Goal: Information Seeking & Learning: Learn about a topic

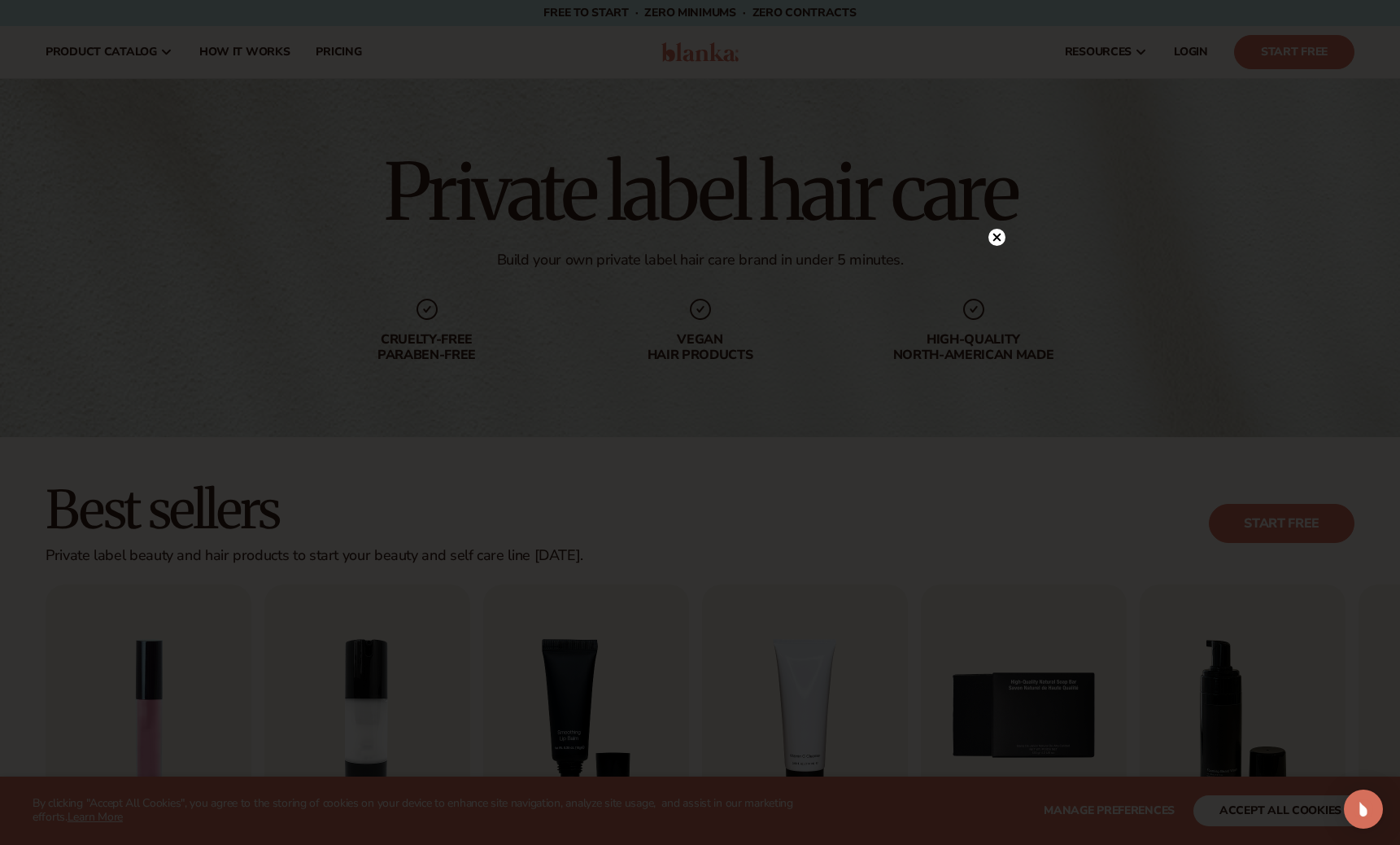
click at [992, 240] on icon at bounding box center [996, 237] width 8 height 8
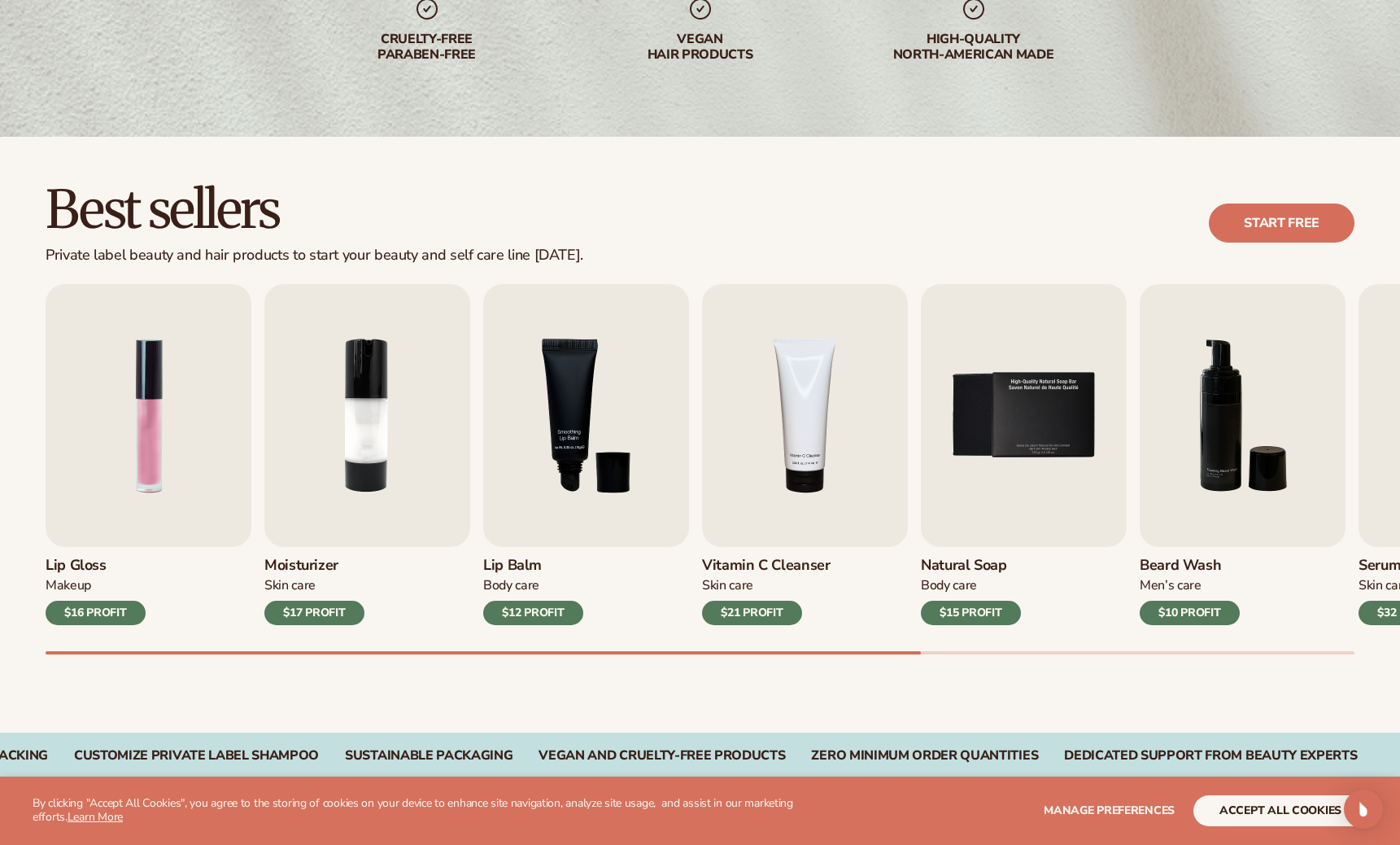
scroll to position [366, 0]
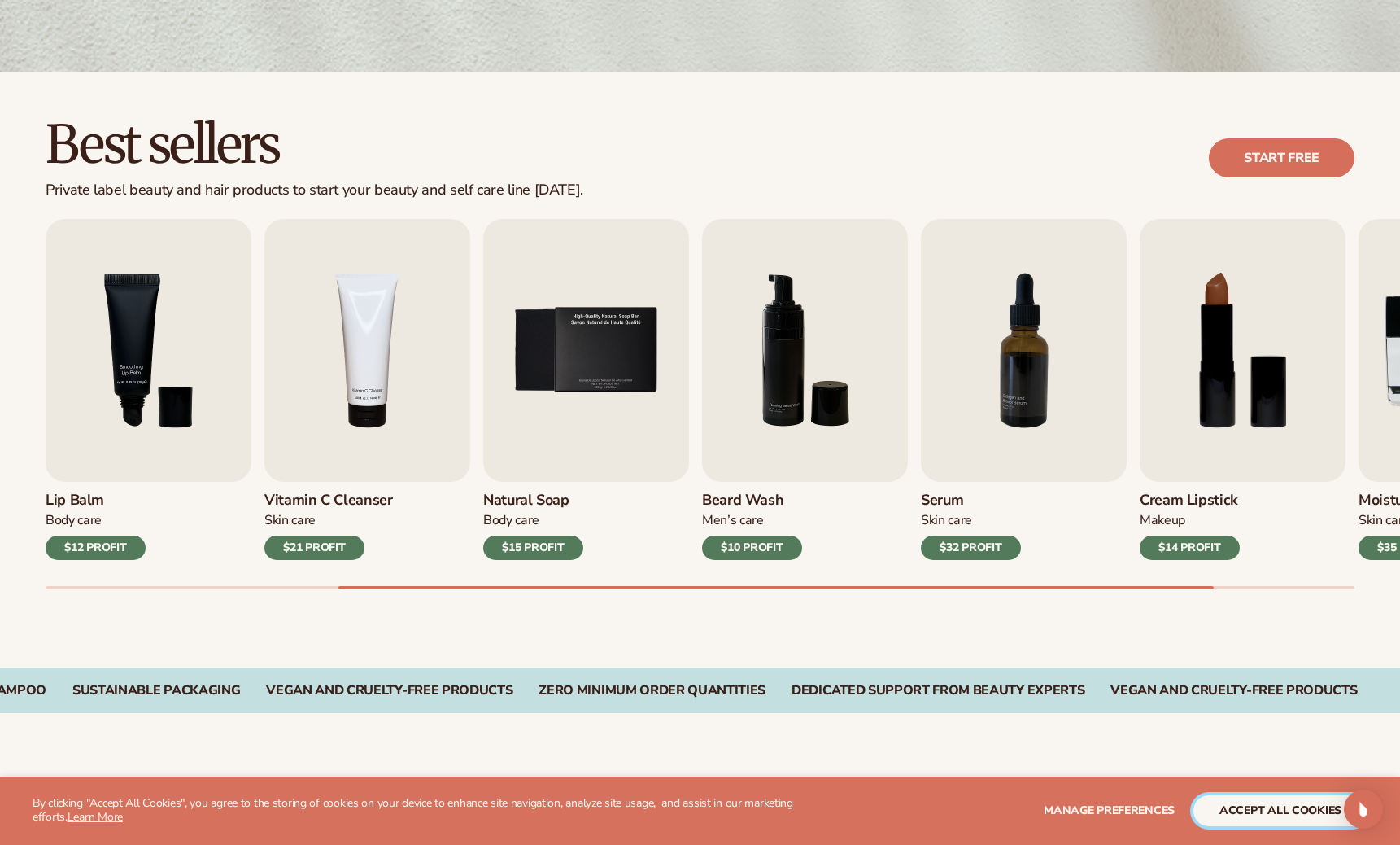
click at [1212, 805] on button "accept all cookies" at bounding box center [1280, 810] width 174 height 31
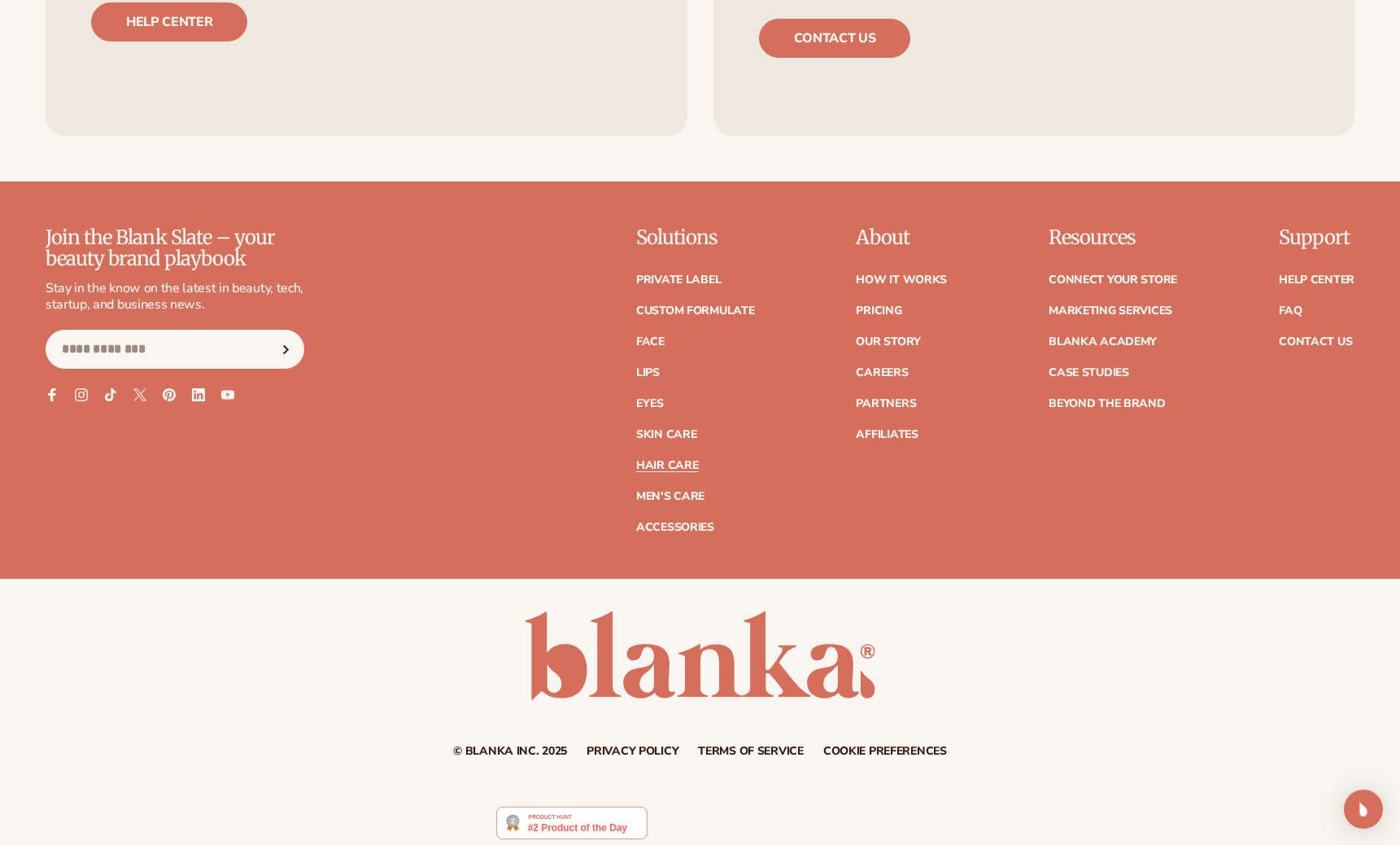
scroll to position [3267, 0]
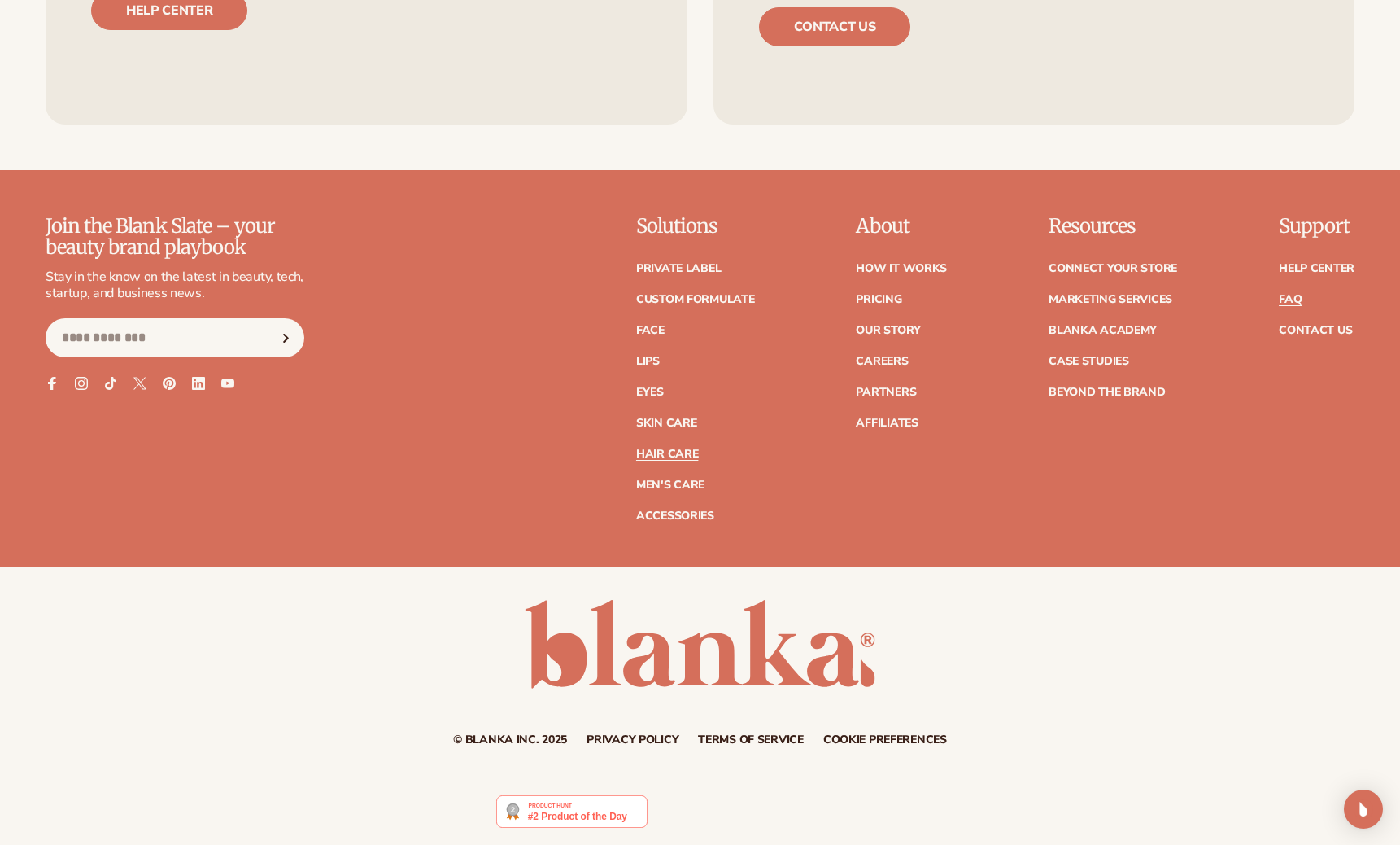
click at [1291, 297] on link "FAQ" at bounding box center [1290, 299] width 23 height 11
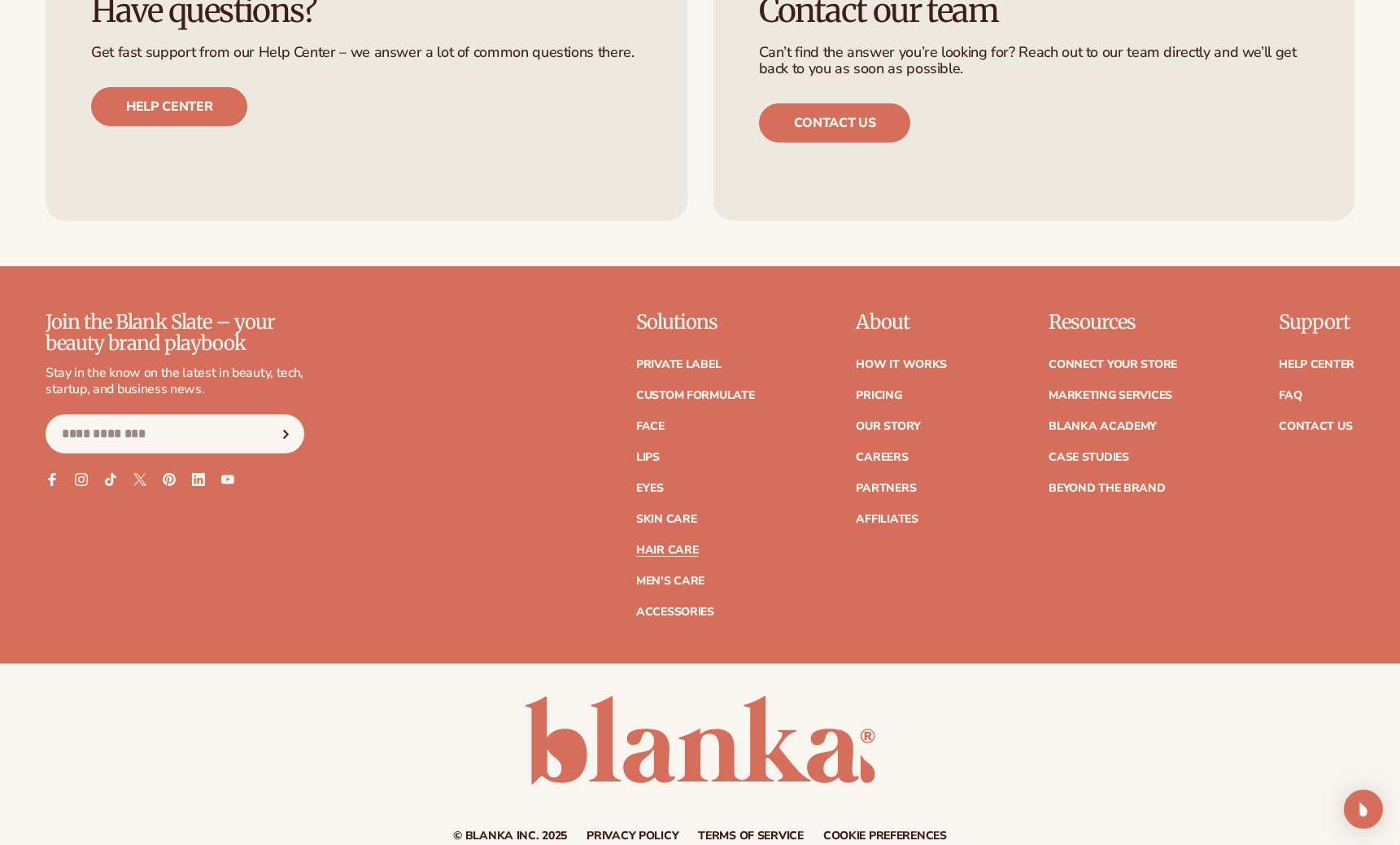
scroll to position [3176, 0]
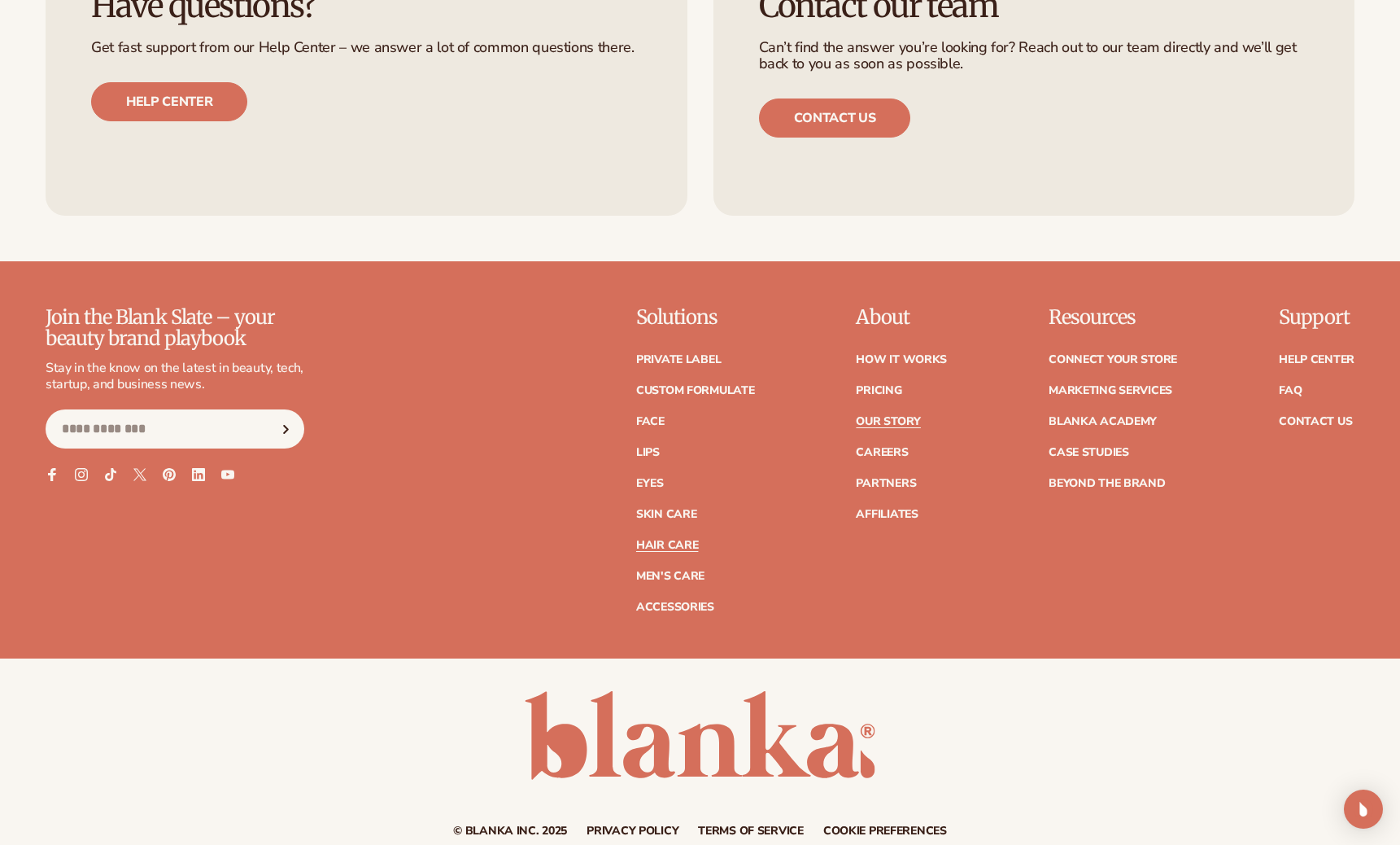
click at [886, 419] on link "Our Story" at bounding box center [888, 421] width 65 height 11
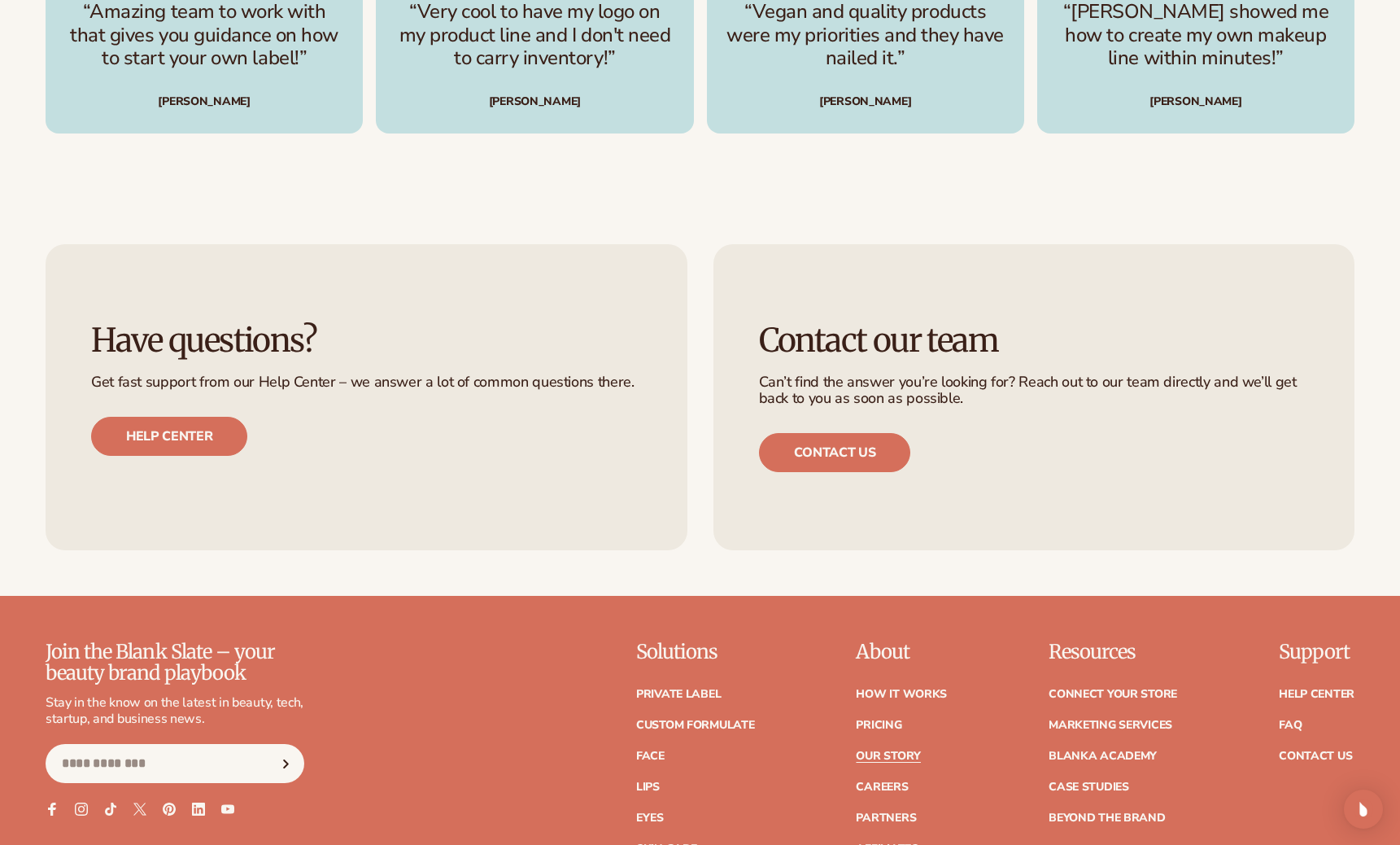
scroll to position [4338, 0]
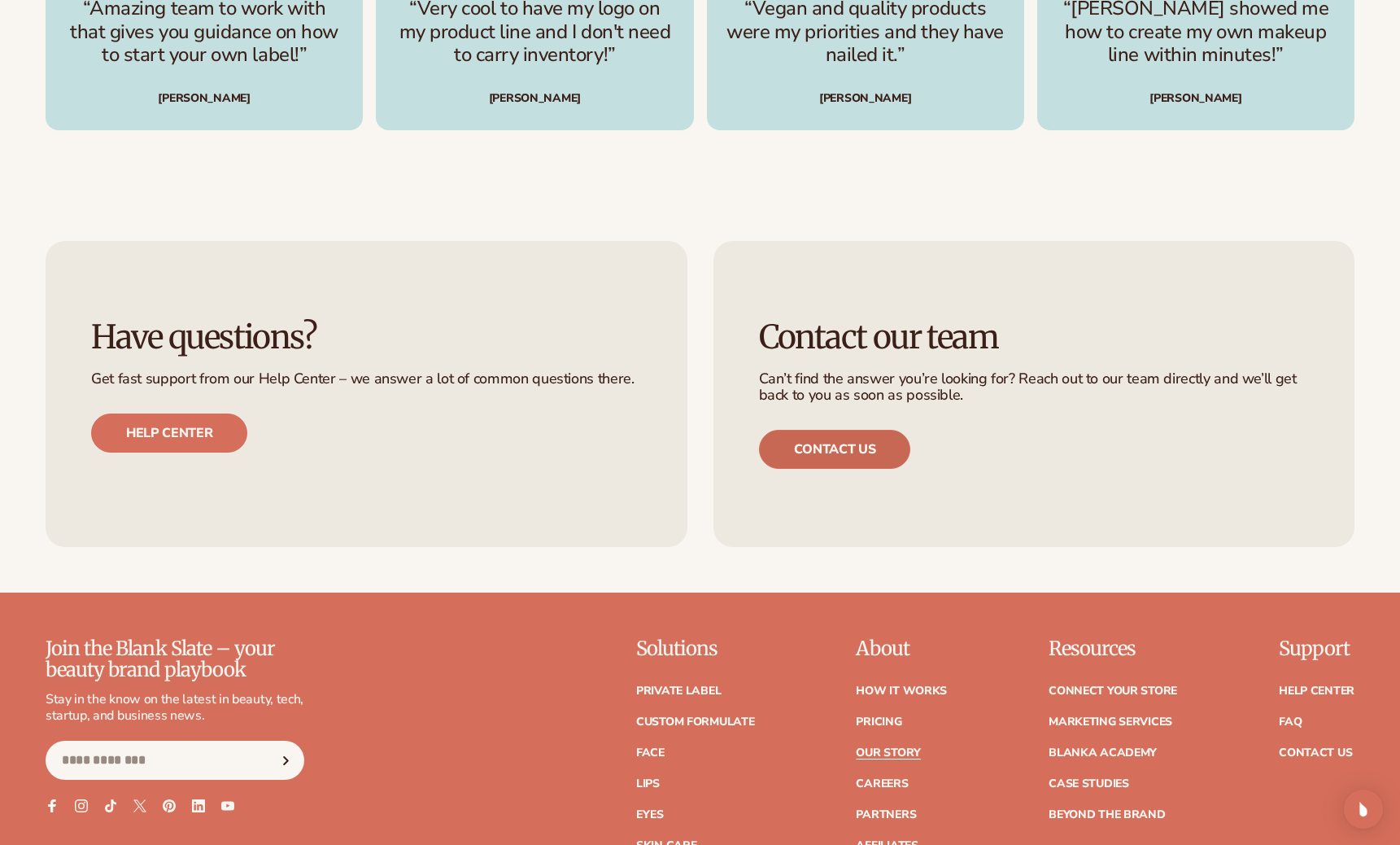
click at [881, 429] on link "Contact us" at bounding box center [835, 448] width 152 height 39
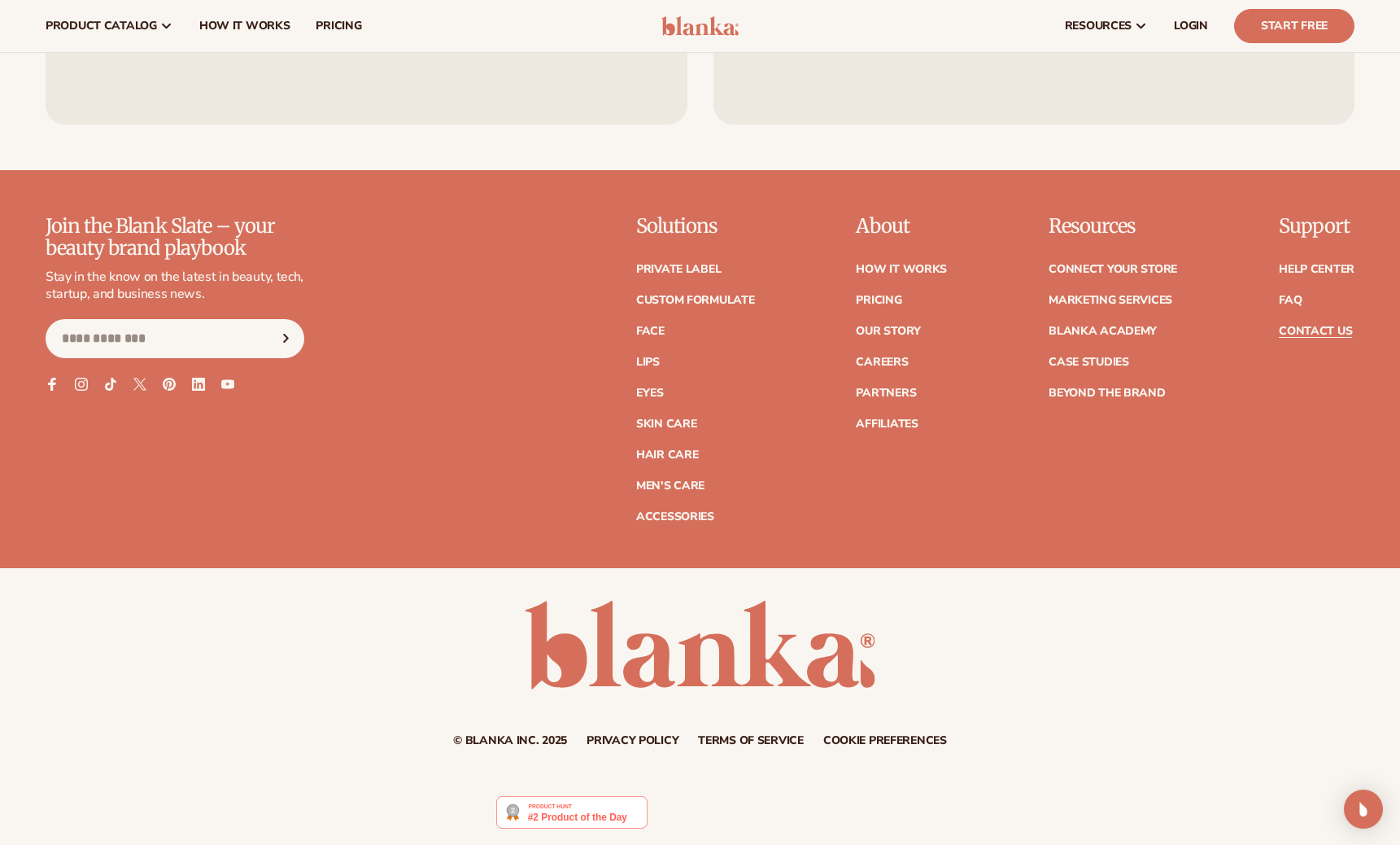
scroll to position [1291, 0]
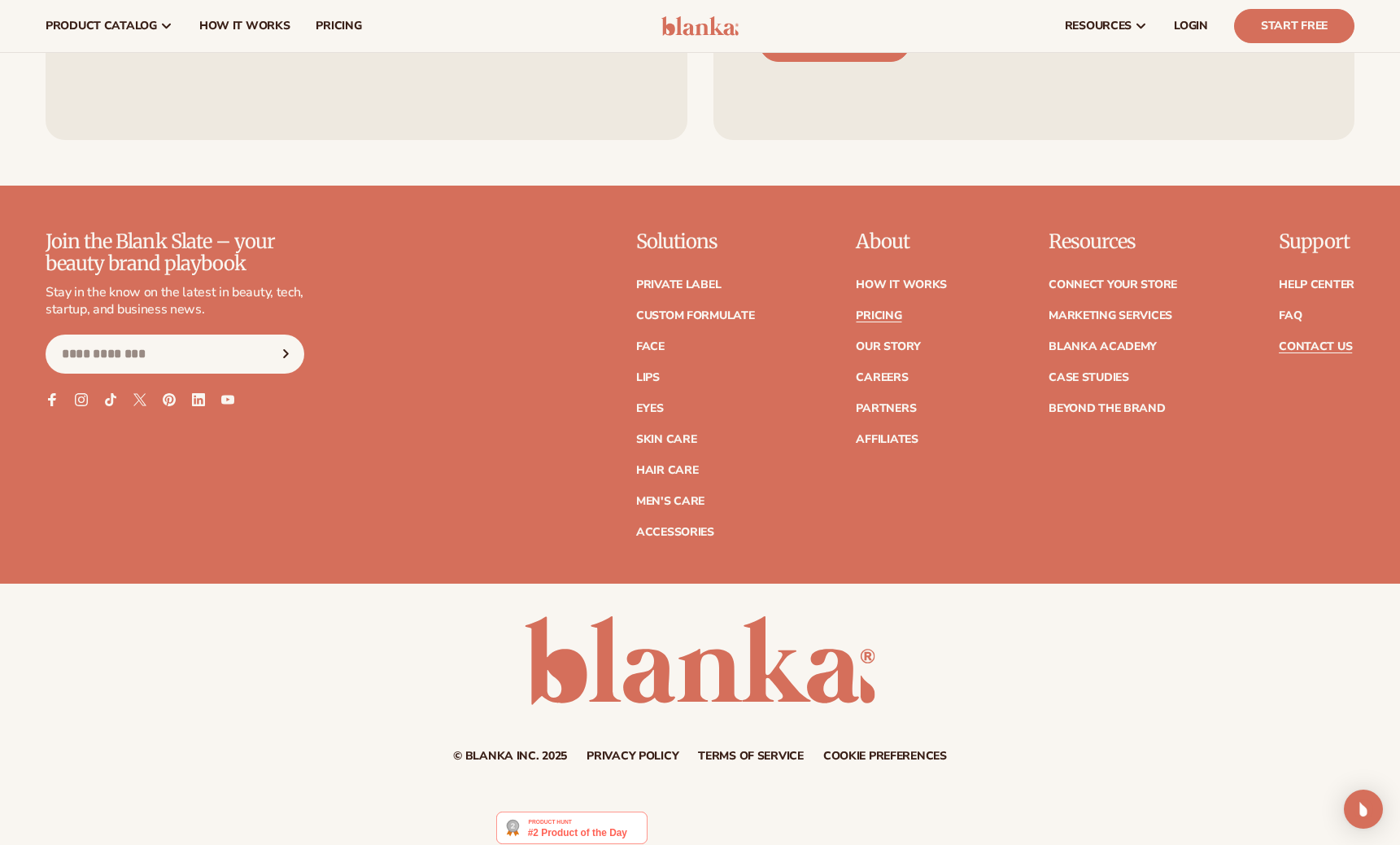
click at [880, 312] on link "Pricing" at bounding box center [879, 315] width 46 height 11
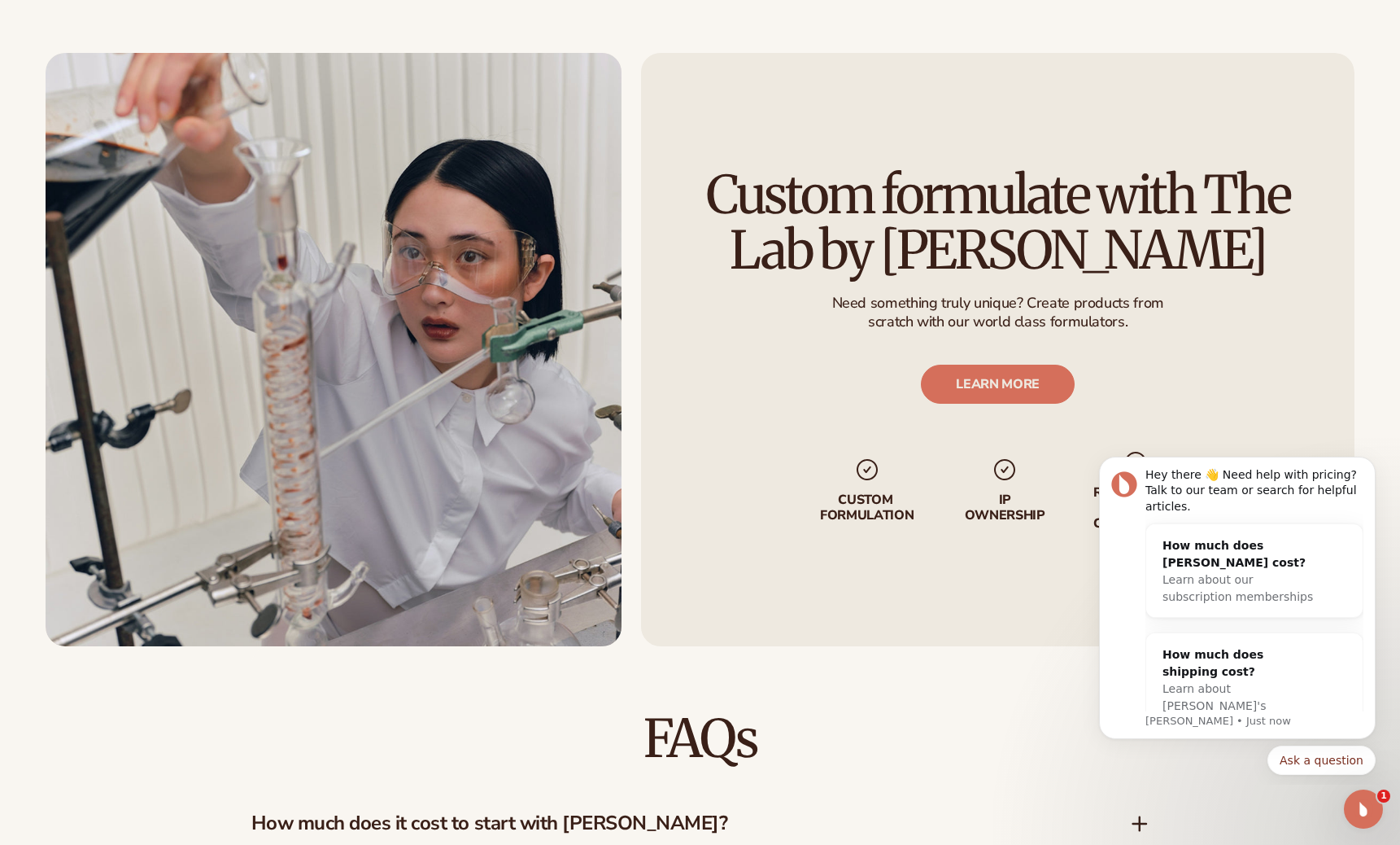
scroll to position [1857, 0]
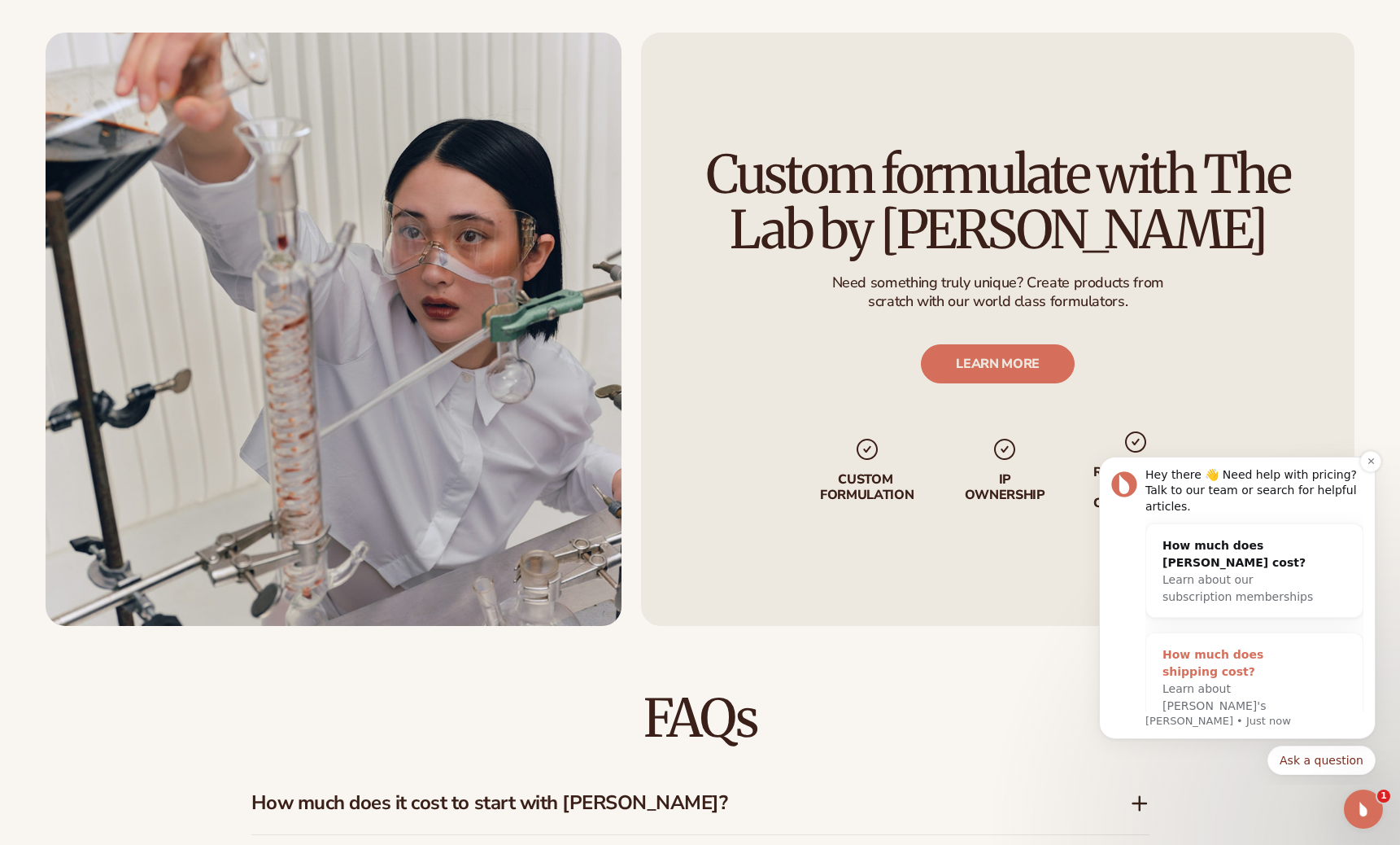
click at [1179, 646] on div "How much does shipping cost?" at bounding box center [1239, 663] width 151 height 34
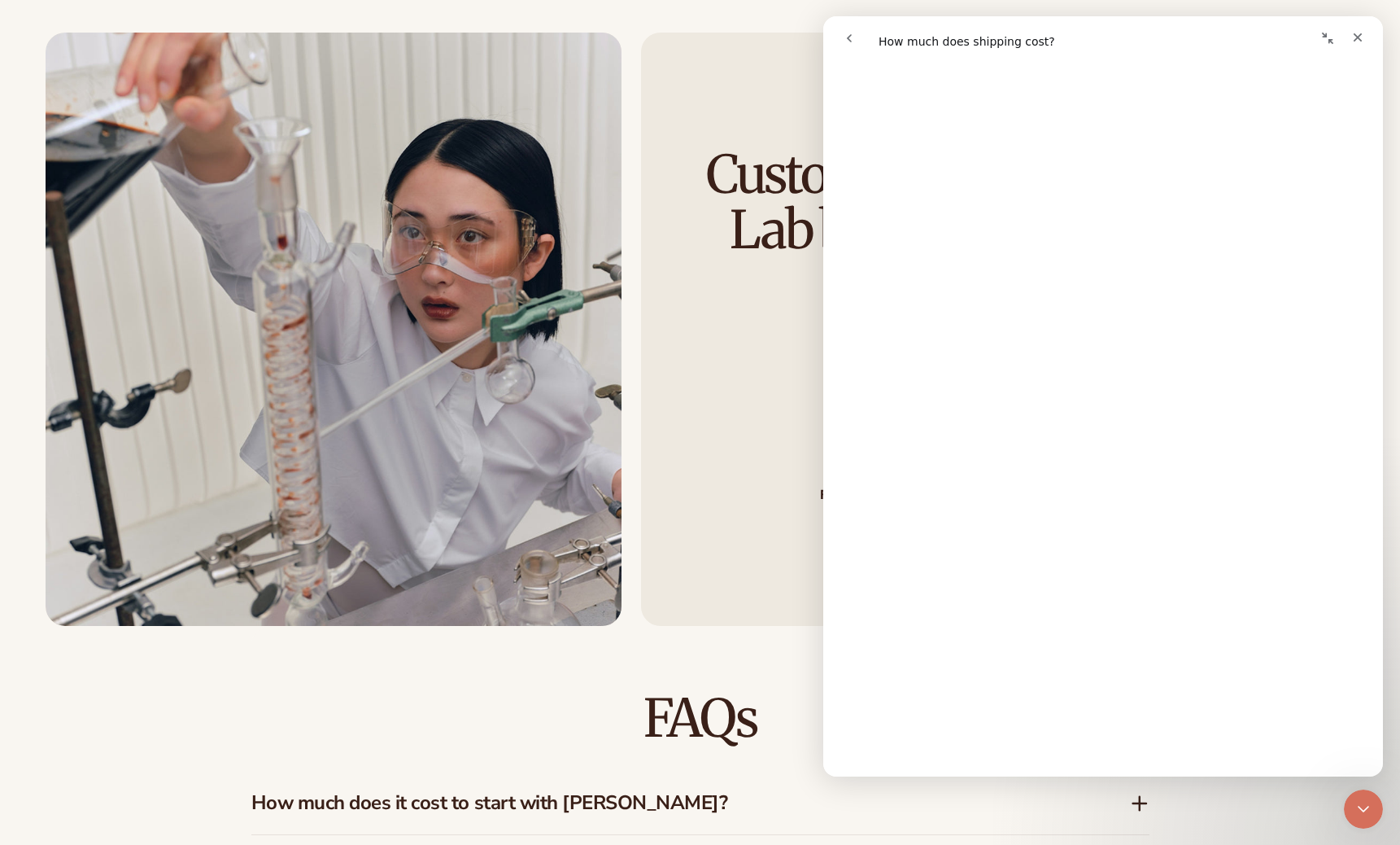
scroll to position [1116, 0]
click at [752, 145] on div "Custom formulate with The Lab by Blanka Need something truly unique? Create pro…" at bounding box center [998, 329] width 713 height 593
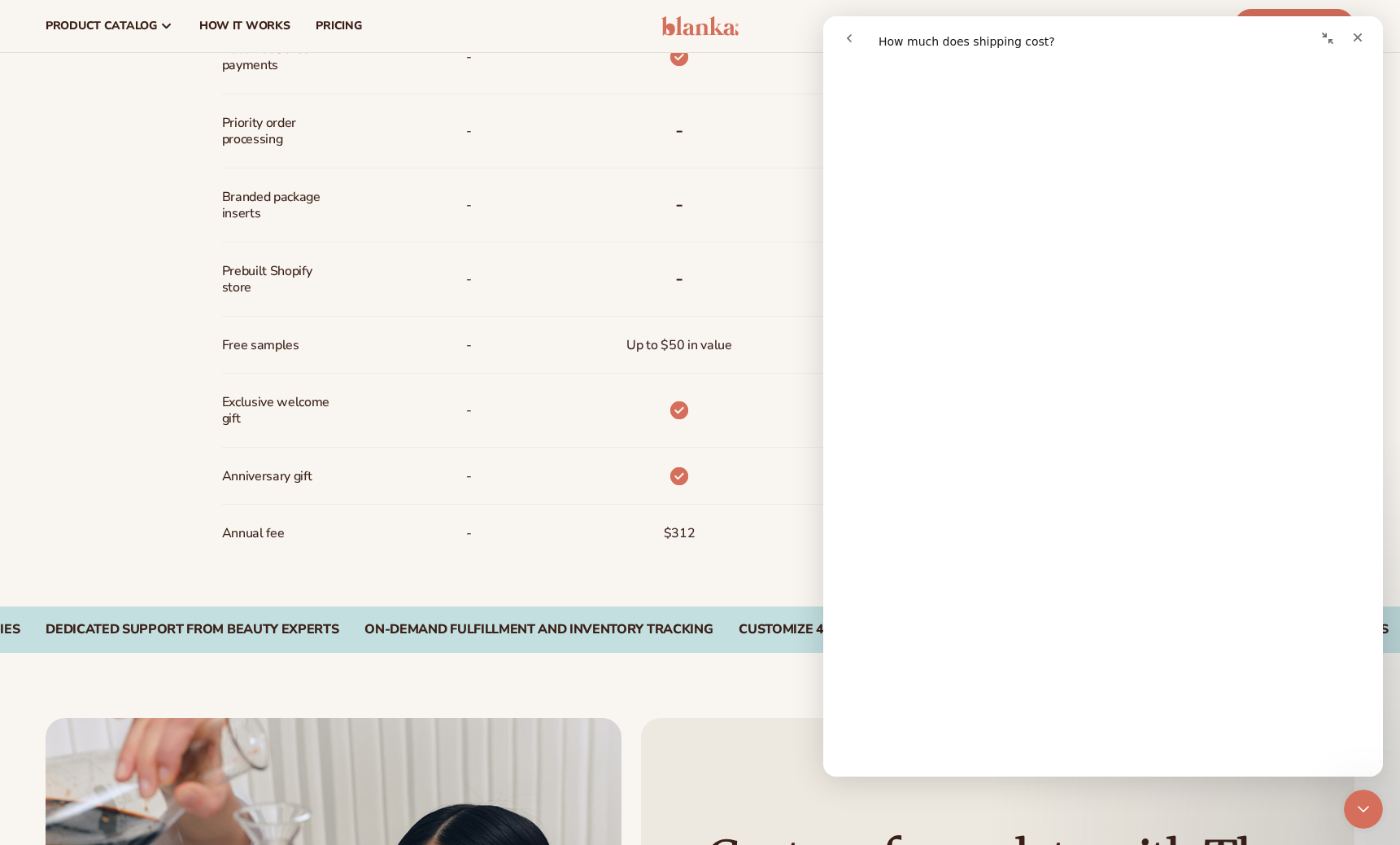
scroll to position [991, 0]
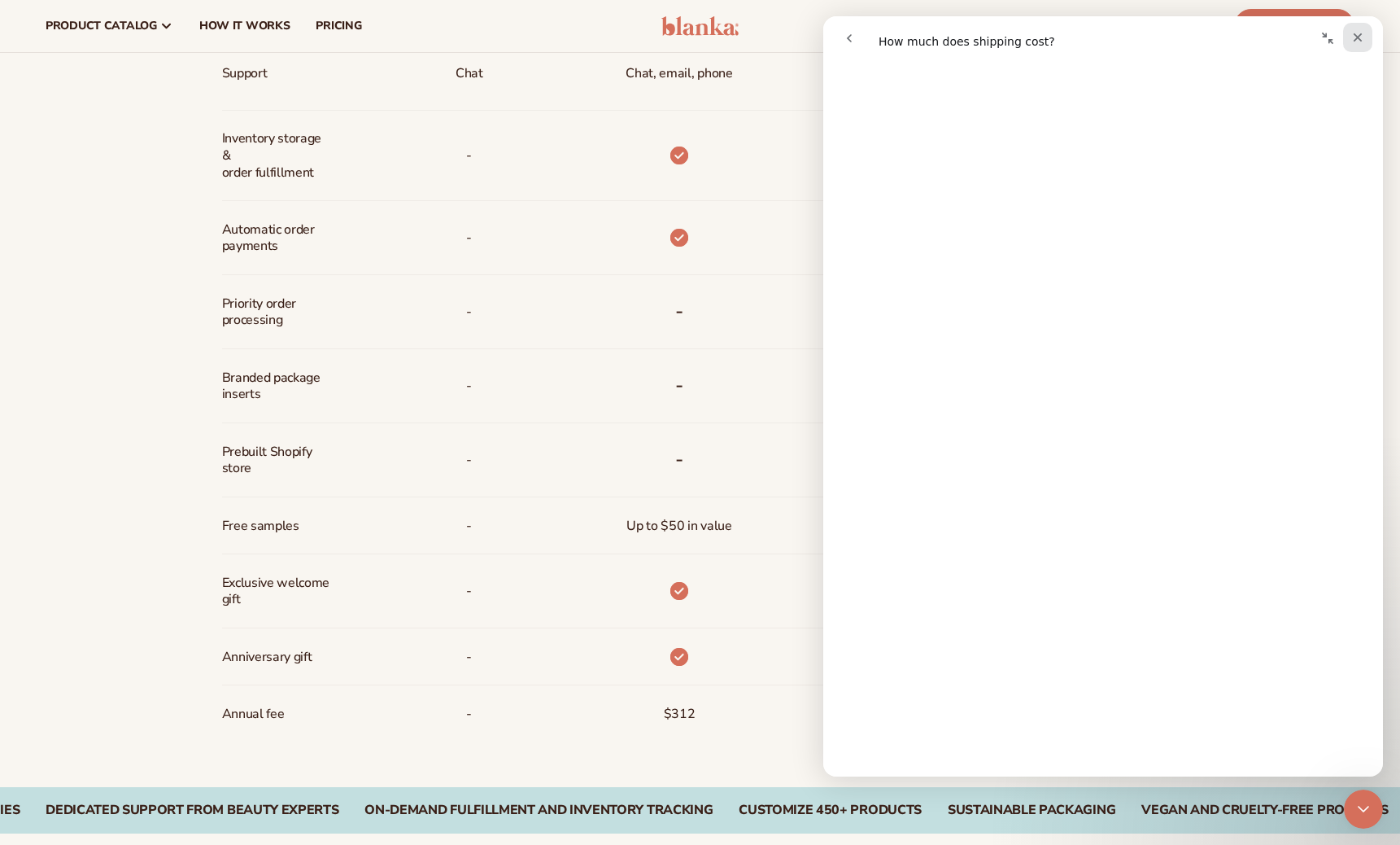
click at [1365, 31] on div "Close" at bounding box center [1357, 37] width 29 height 29
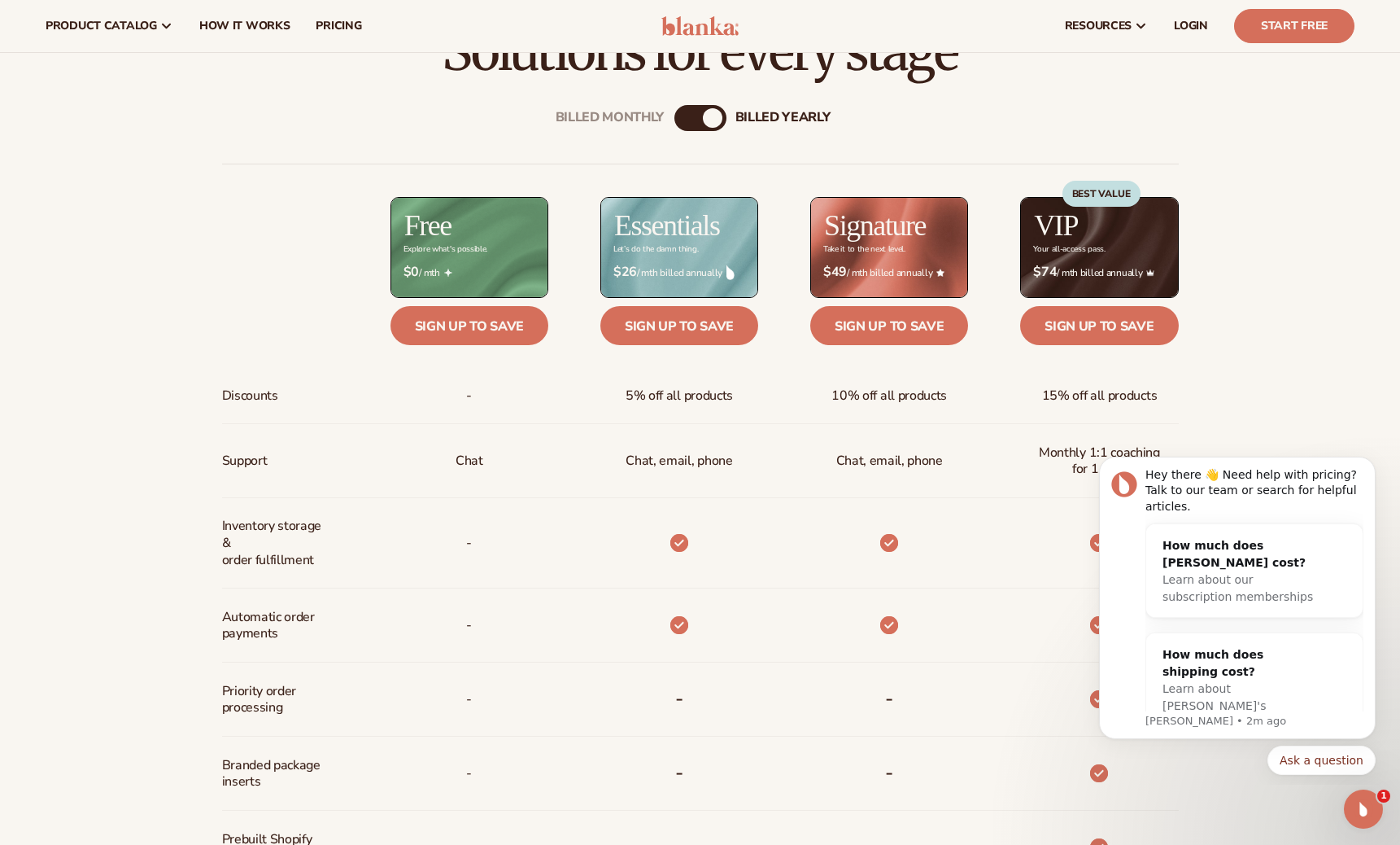
scroll to position [0, 0]
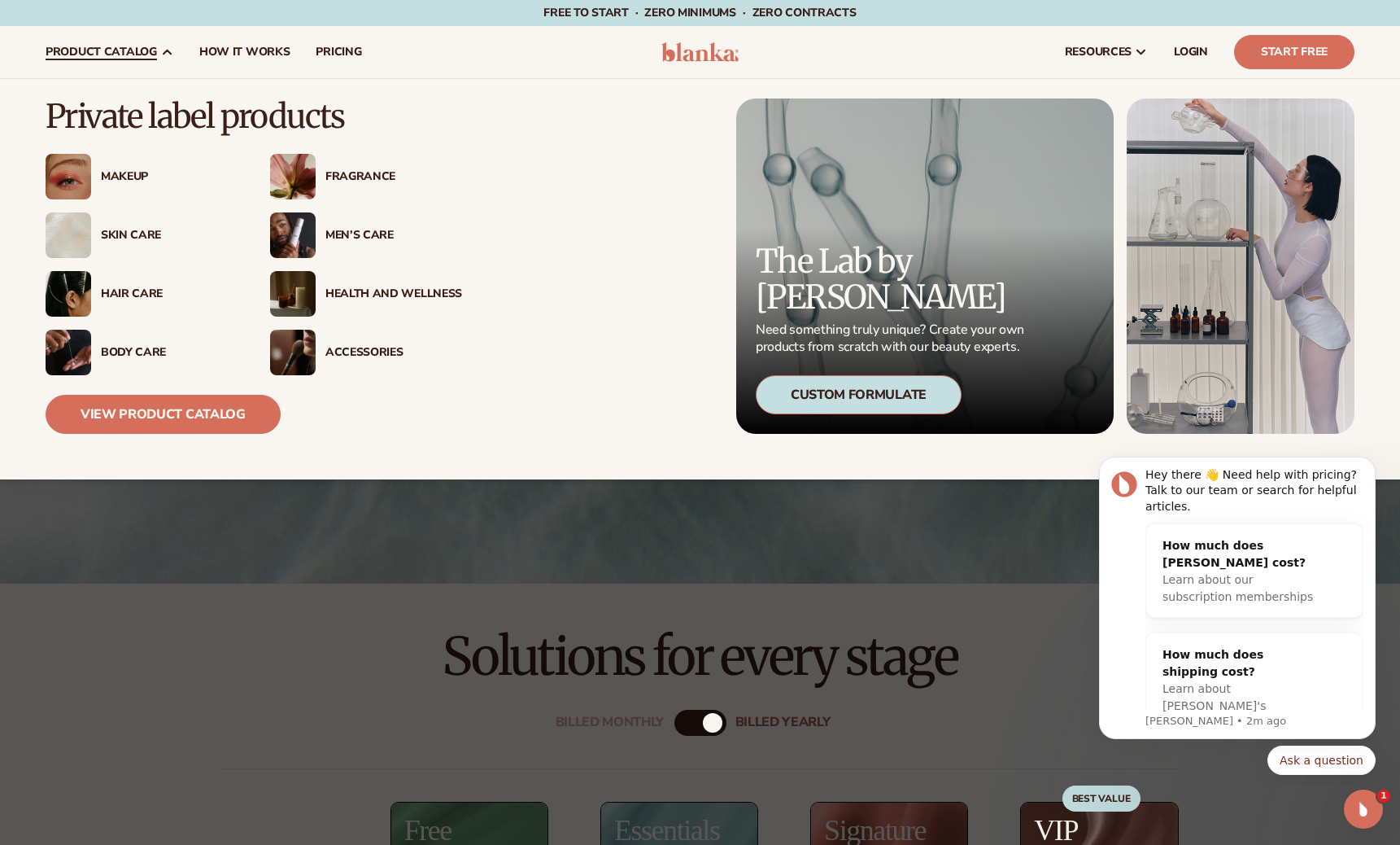
click at [126, 287] on div "Hair Care" at bounding box center [168, 294] width 137 height 14
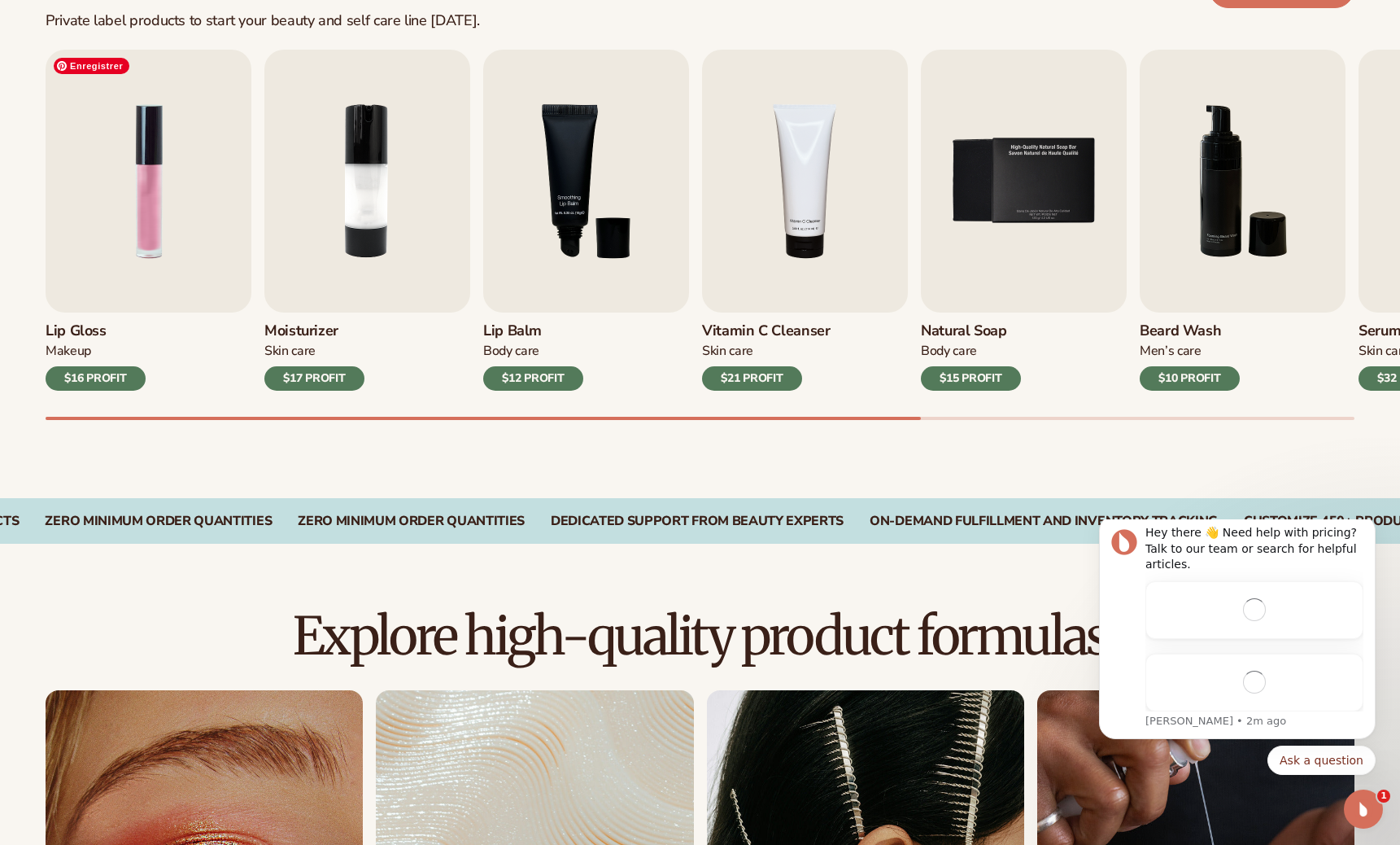
scroll to position [537, 0]
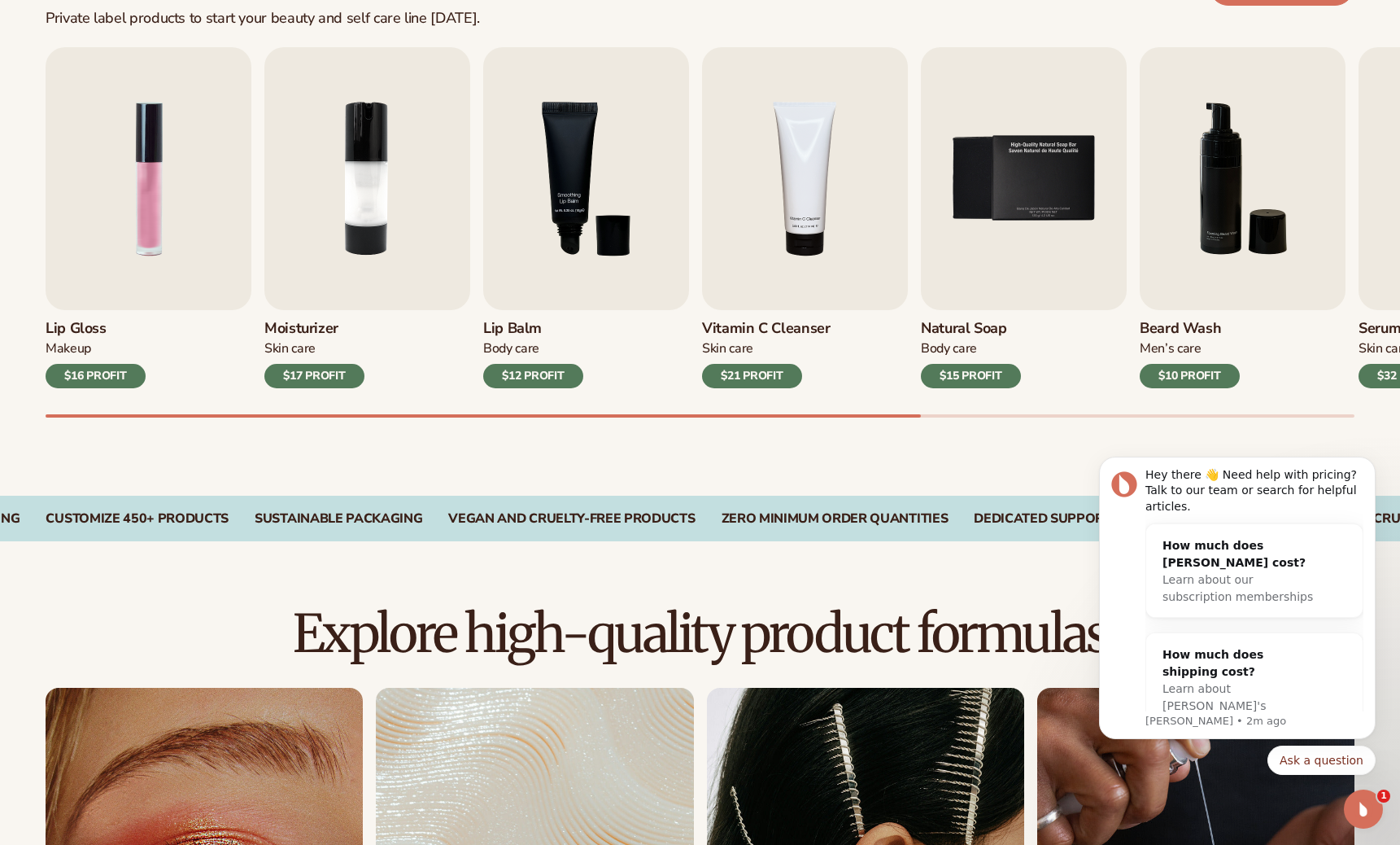
click at [1158, 415] on div at bounding box center [700, 416] width 1309 height 3
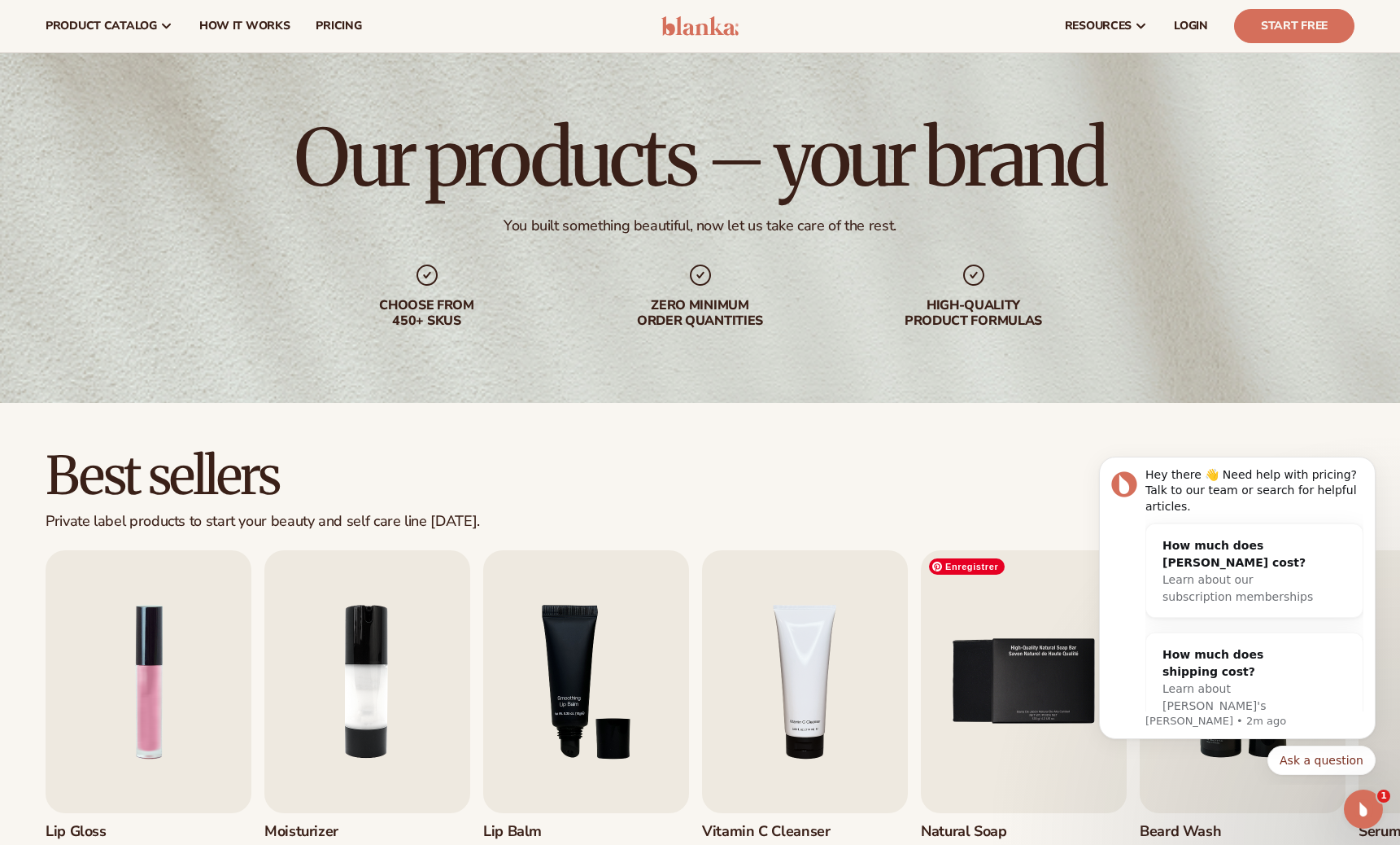
scroll to position [0, 0]
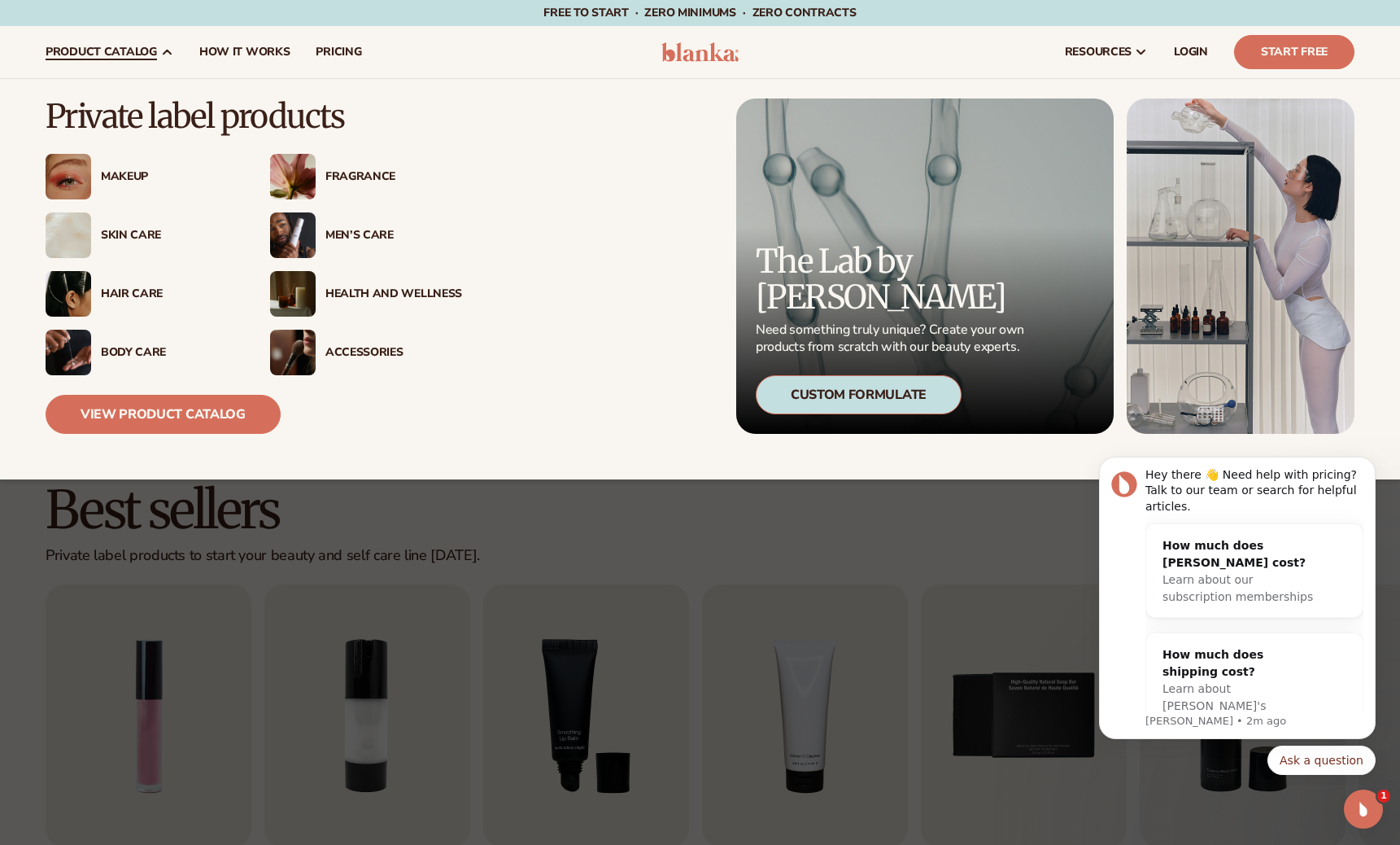
click at [132, 288] on div "Hair Care" at bounding box center [168, 294] width 137 height 14
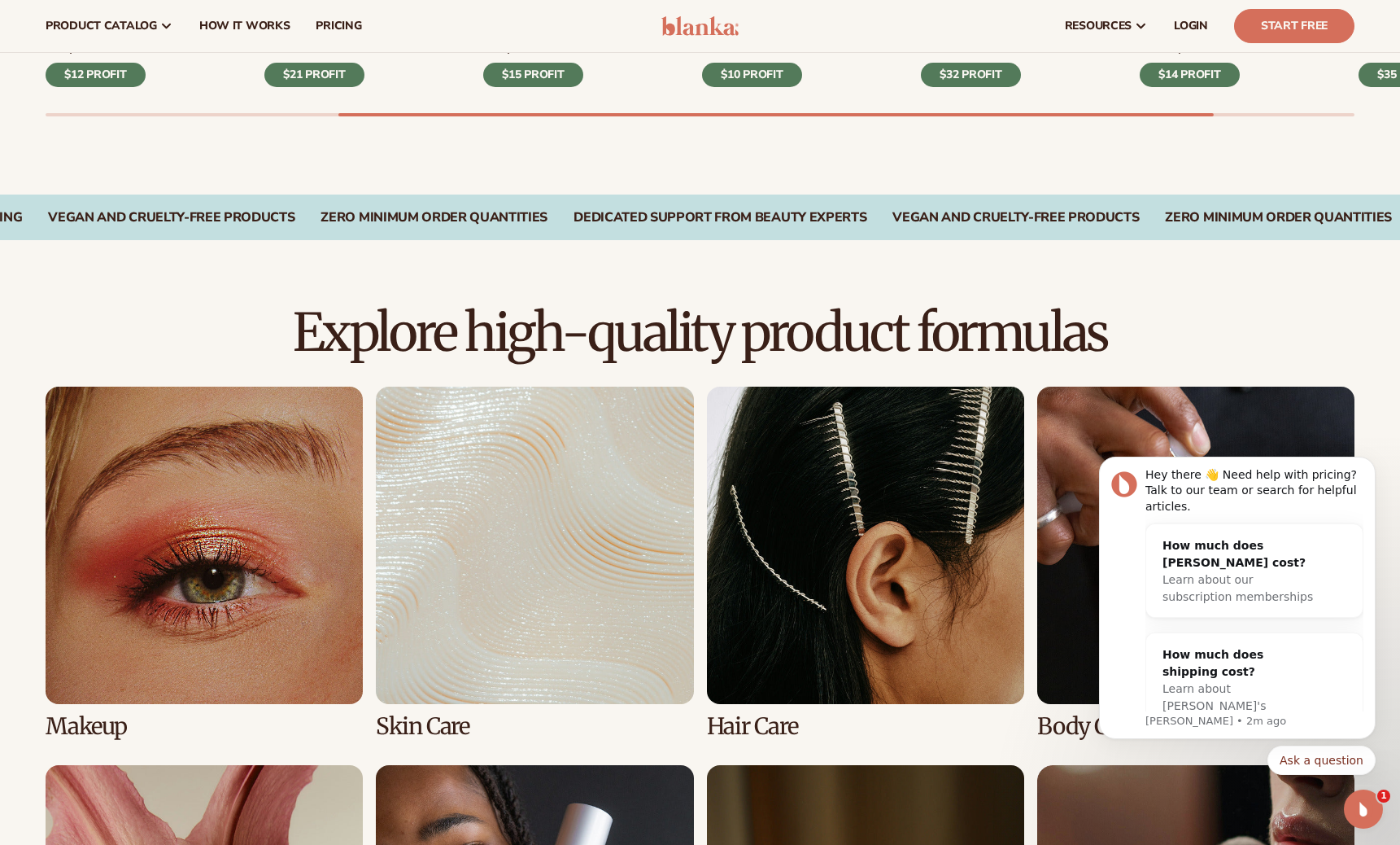
scroll to position [825, 0]
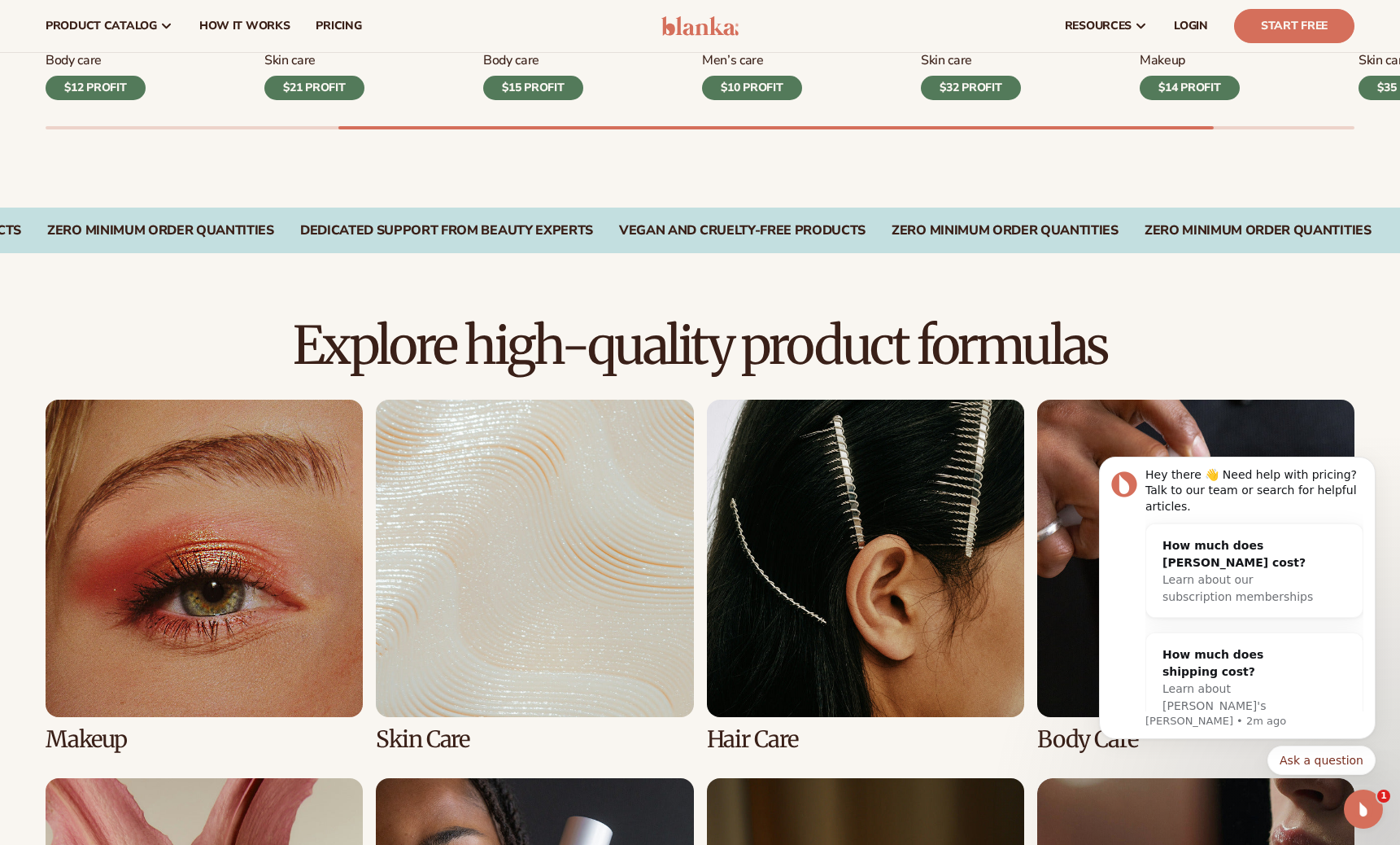
click at [804, 600] on link "3 / 8" at bounding box center [866, 576] width 317 height 353
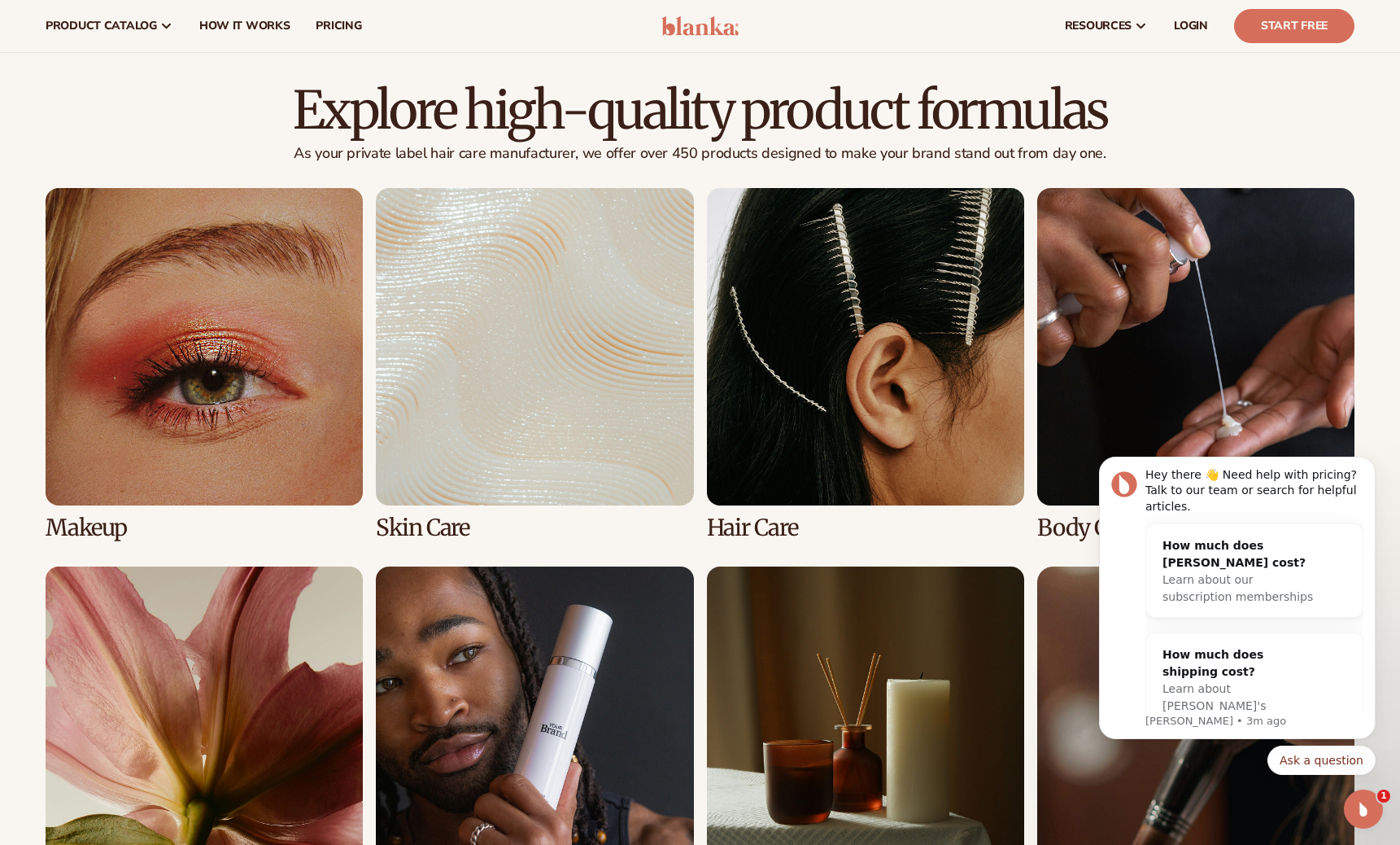
scroll to position [926, 0]
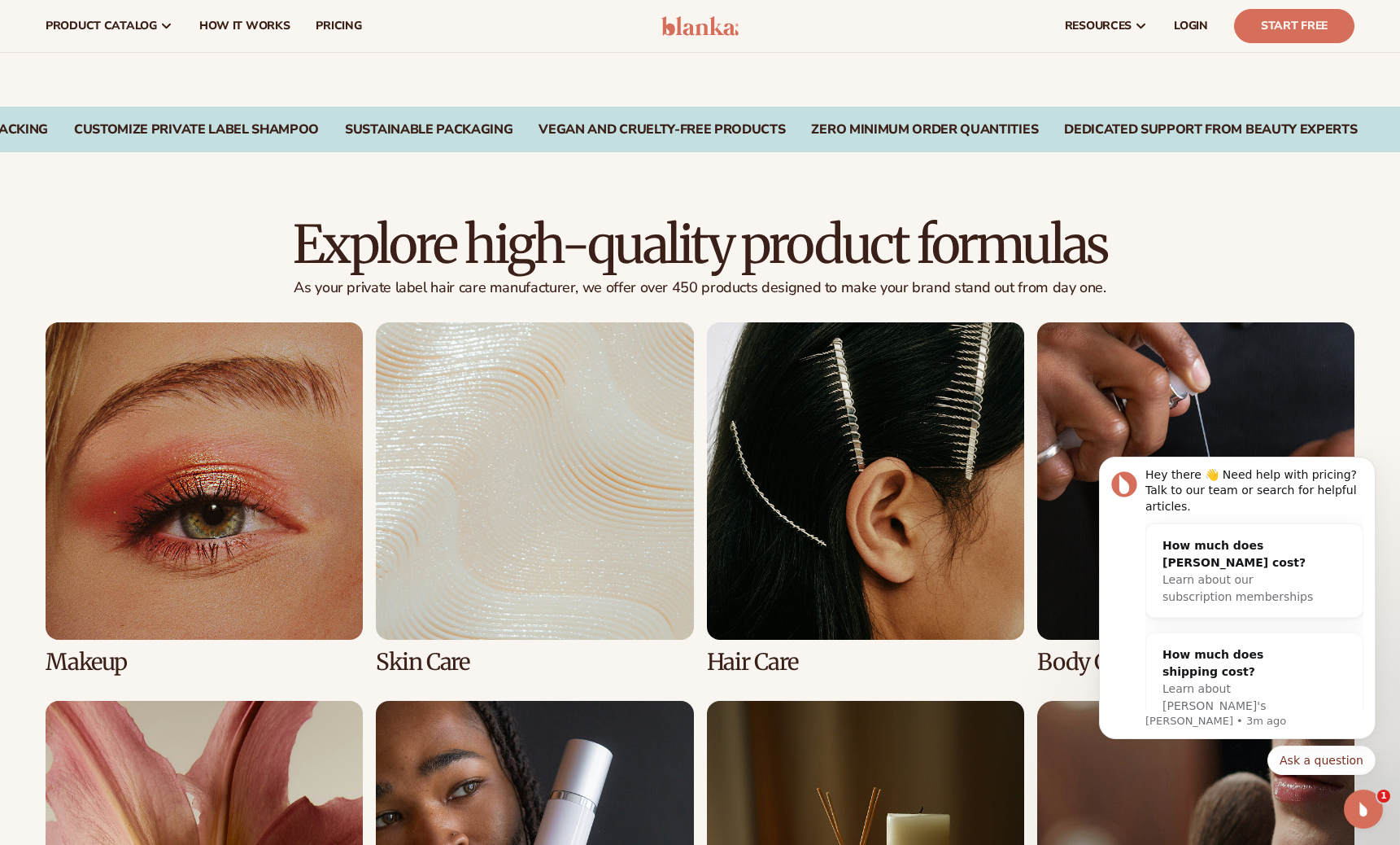
click at [801, 420] on link "3 / 8" at bounding box center [866, 498] width 317 height 353
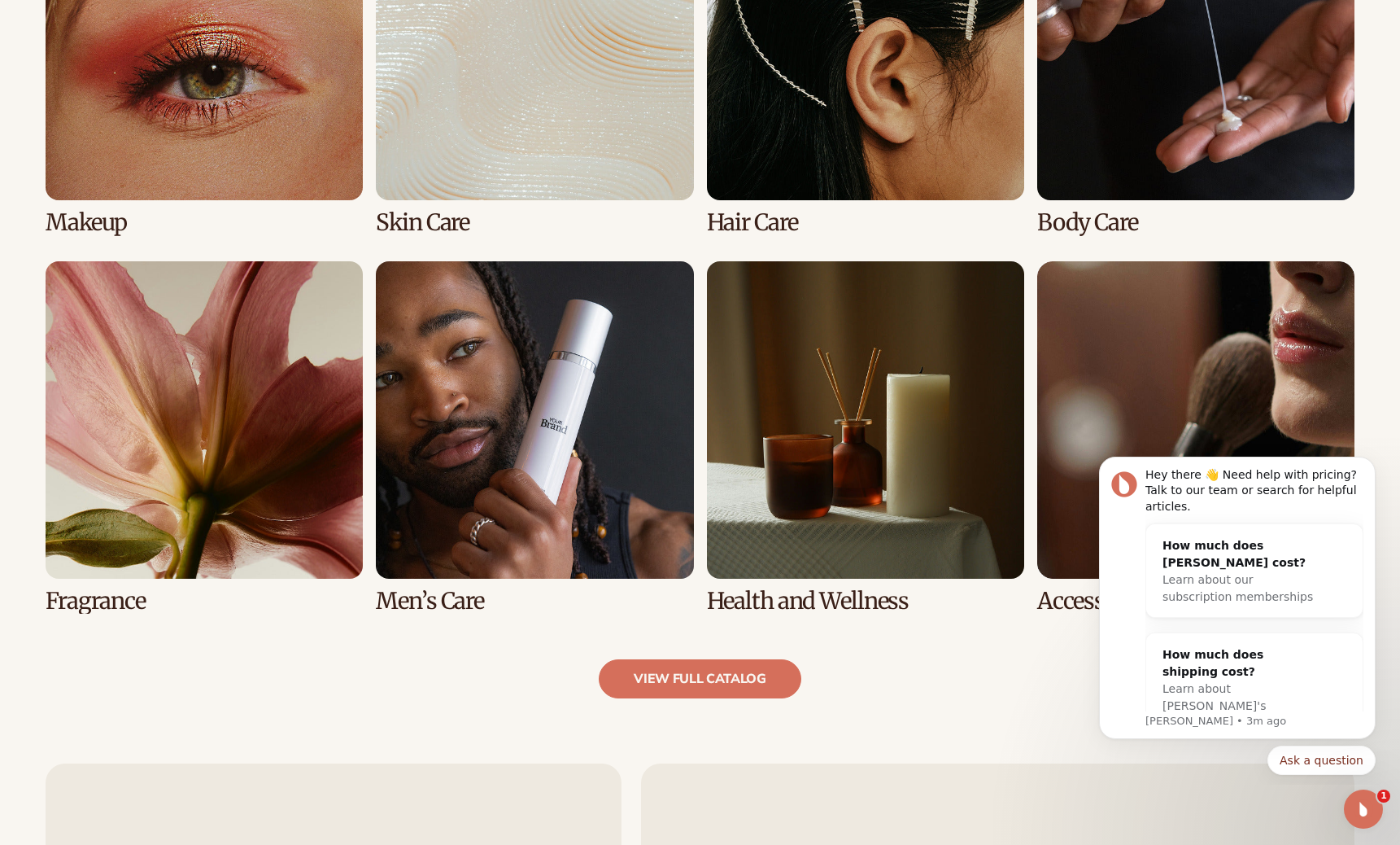
scroll to position [1449, 0]
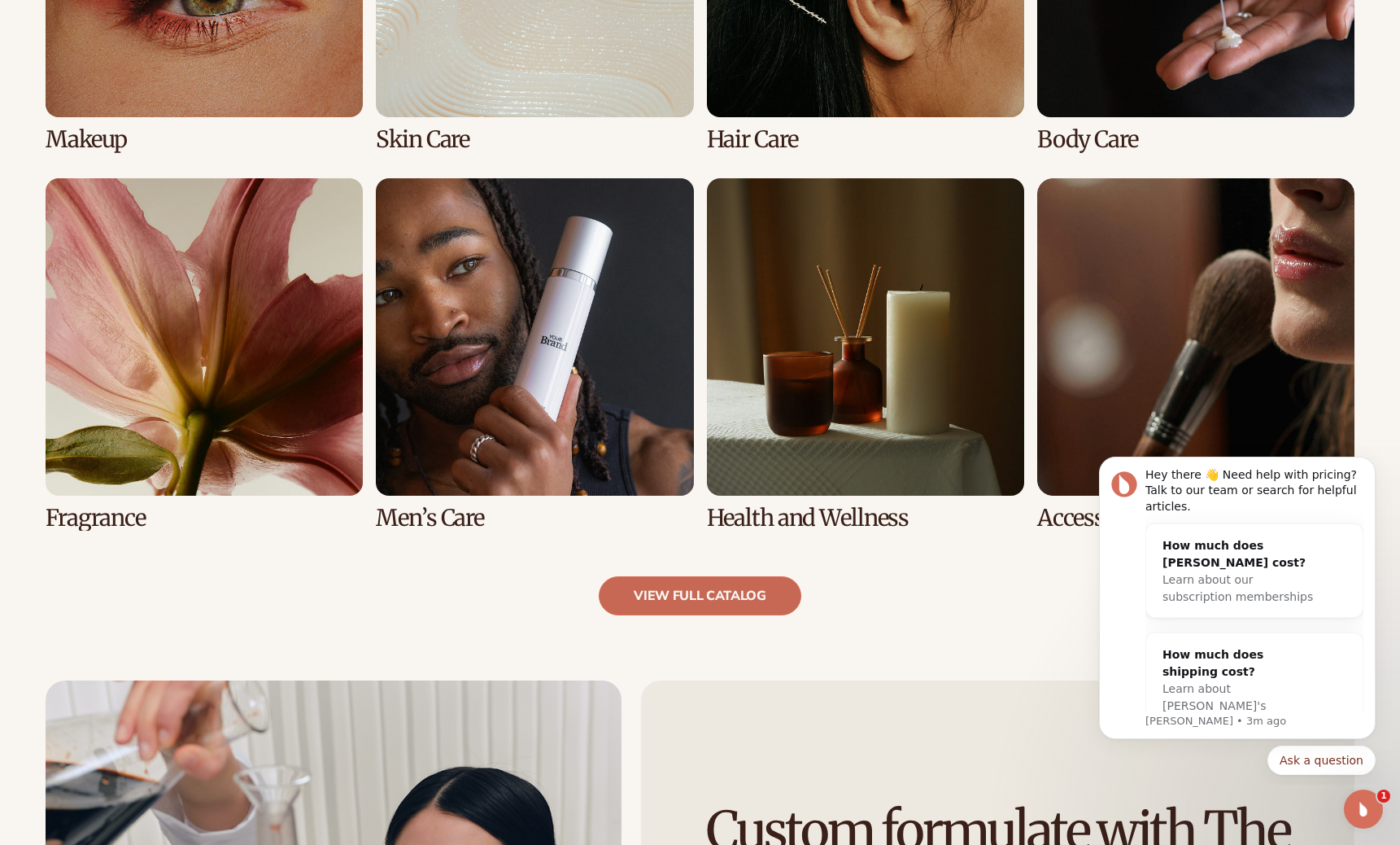
click at [730, 597] on link "view full catalog" at bounding box center [700, 595] width 202 height 39
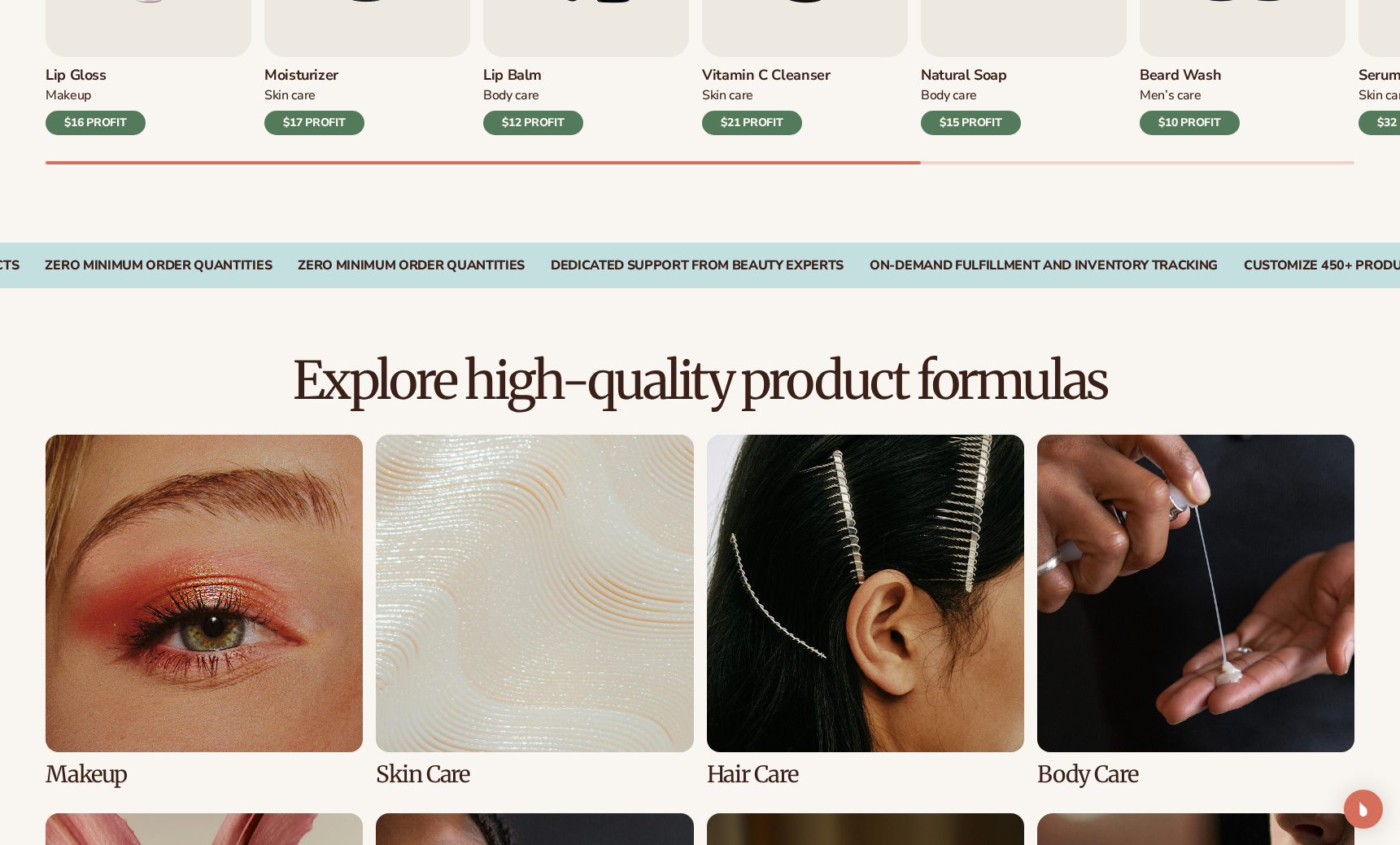
scroll to position [816, 0]
